Goal: Check status: Check status

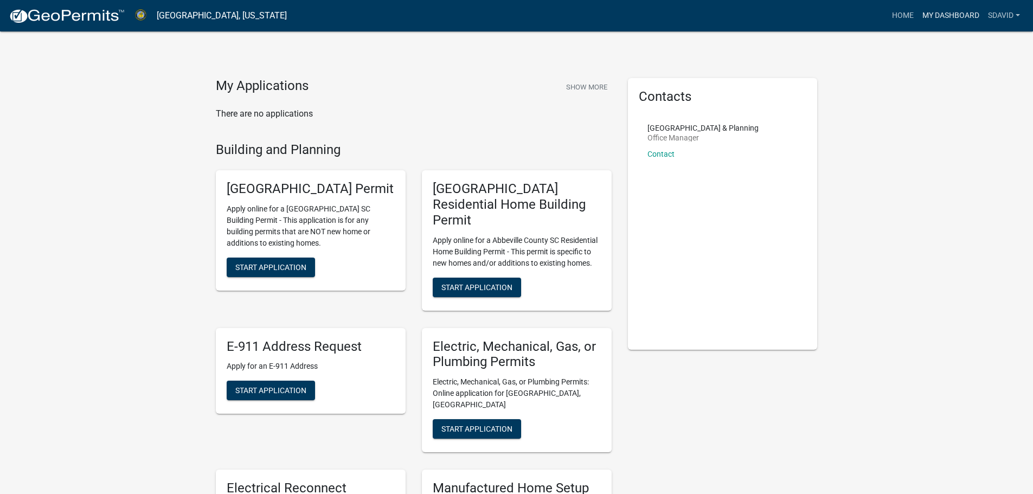
click at [935, 11] on link "My Dashboard" at bounding box center [951, 15] width 66 height 21
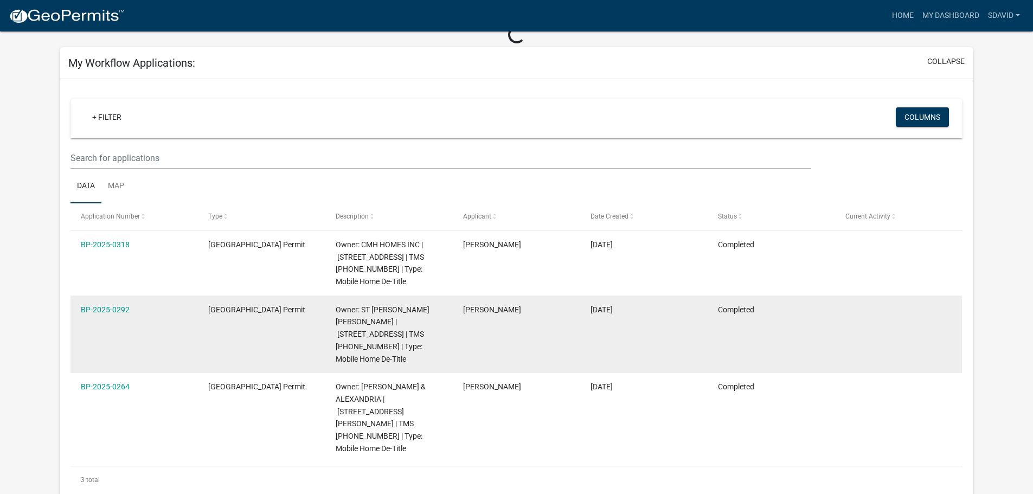
scroll to position [163, 0]
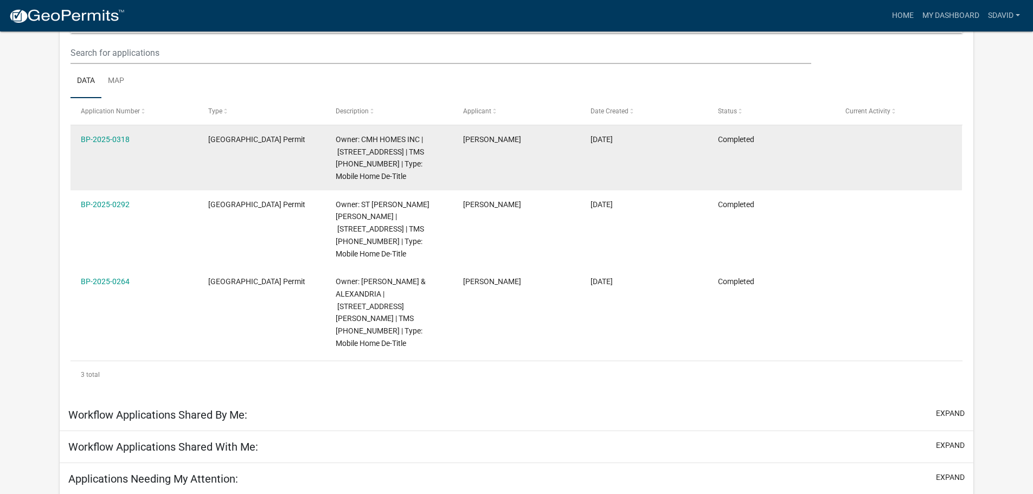
click at [498, 165] on datatable-body-cell "[PERSON_NAME]" at bounding box center [516, 157] width 127 height 65
click at [291, 172] on datatable-body-cell "[GEOGRAPHIC_DATA] Permit" at bounding box center [261, 157] width 127 height 65
drag, startPoint x: 176, startPoint y: 138, endPoint x: 108, endPoint y: 136, distance: 67.8
click at [176, 138] on div "BP-2025-0318" at bounding box center [134, 139] width 106 height 12
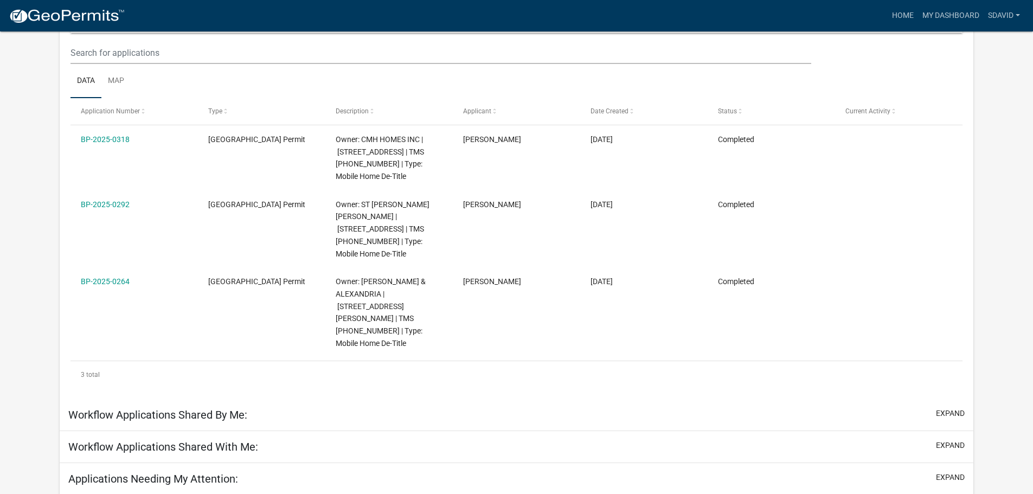
click at [101, 135] on link "BP-2025-0318" at bounding box center [105, 139] width 49 height 9
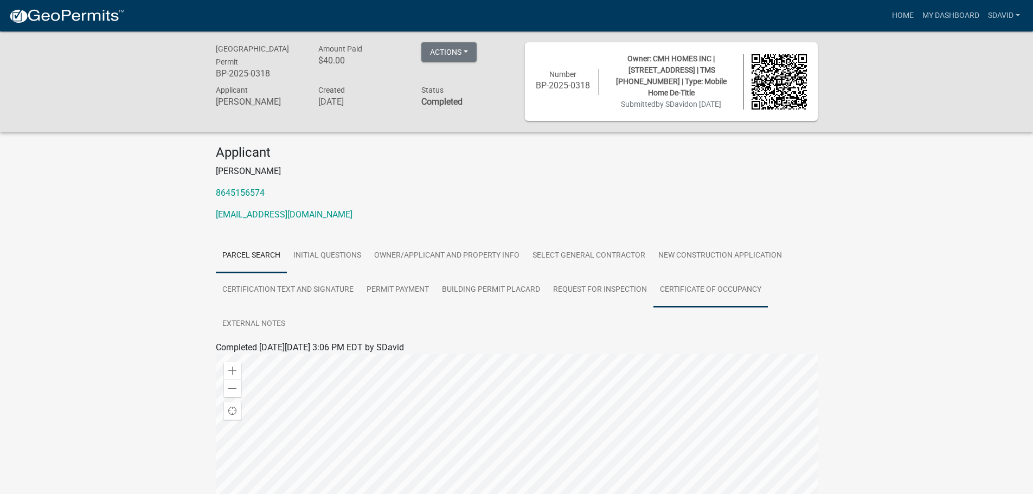
click at [682, 290] on link "Certificate of Occupancy" at bounding box center [711, 290] width 114 height 35
click at [257, 369] on div at bounding box center [517, 373] width 602 height 13
click at [264, 362] on link "Certificate of Occupancy" at bounding box center [263, 360] width 94 height 10
